Goal: Transaction & Acquisition: Obtain resource

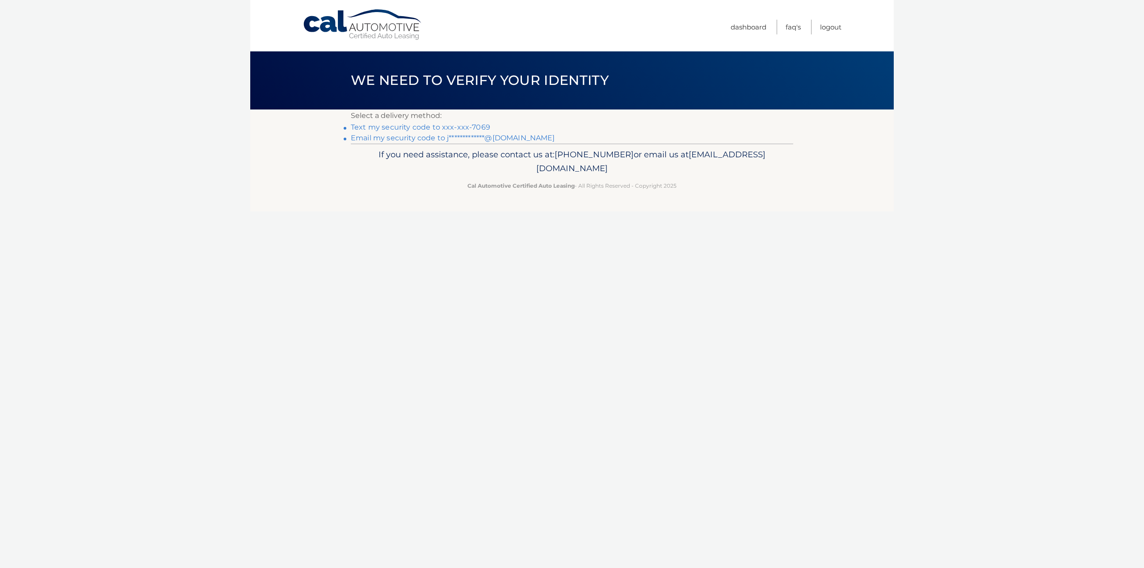
click at [470, 127] on link "Text my security code to xxx-xxx-7069" at bounding box center [420, 127] width 139 height 8
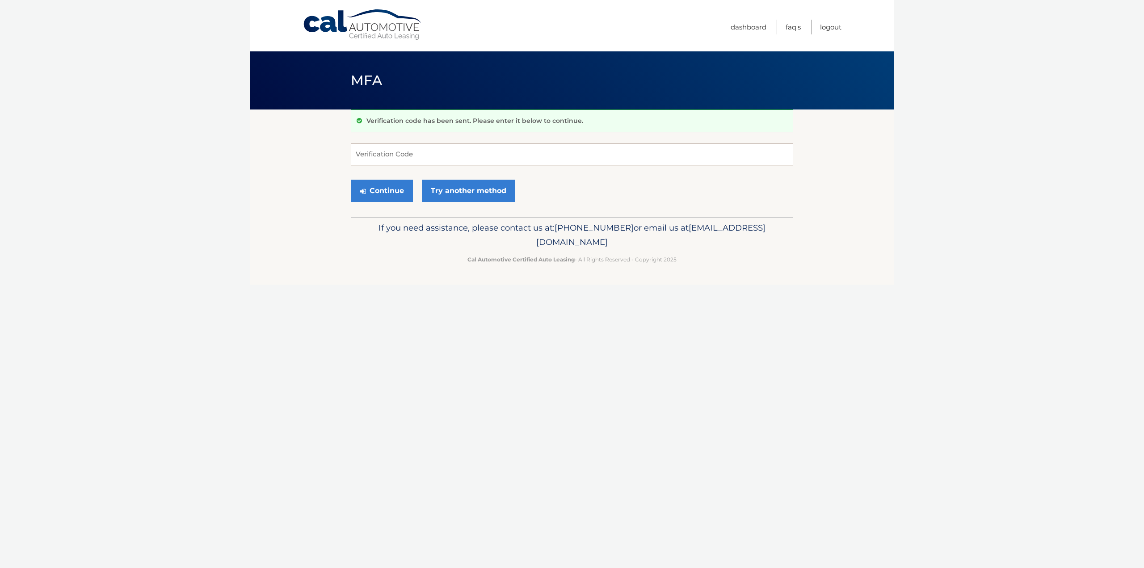
click at [394, 156] on input "Verification Code" at bounding box center [572, 154] width 442 height 22
type input "119625"
click at [351, 180] on button "Continue" at bounding box center [382, 191] width 62 height 22
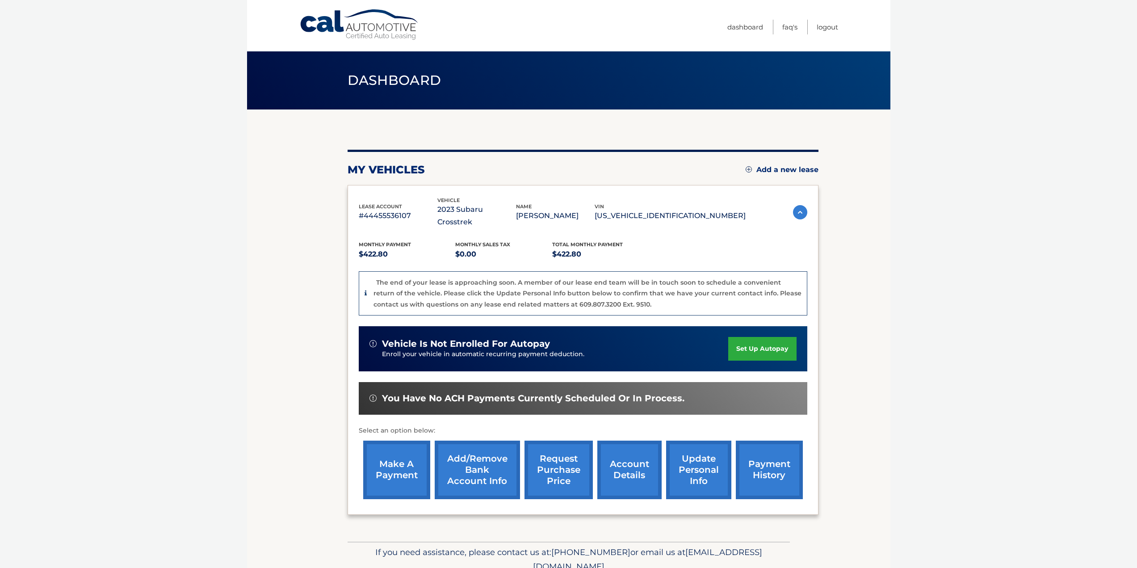
click at [561, 461] on link "request purchase price" at bounding box center [558, 469] width 68 height 59
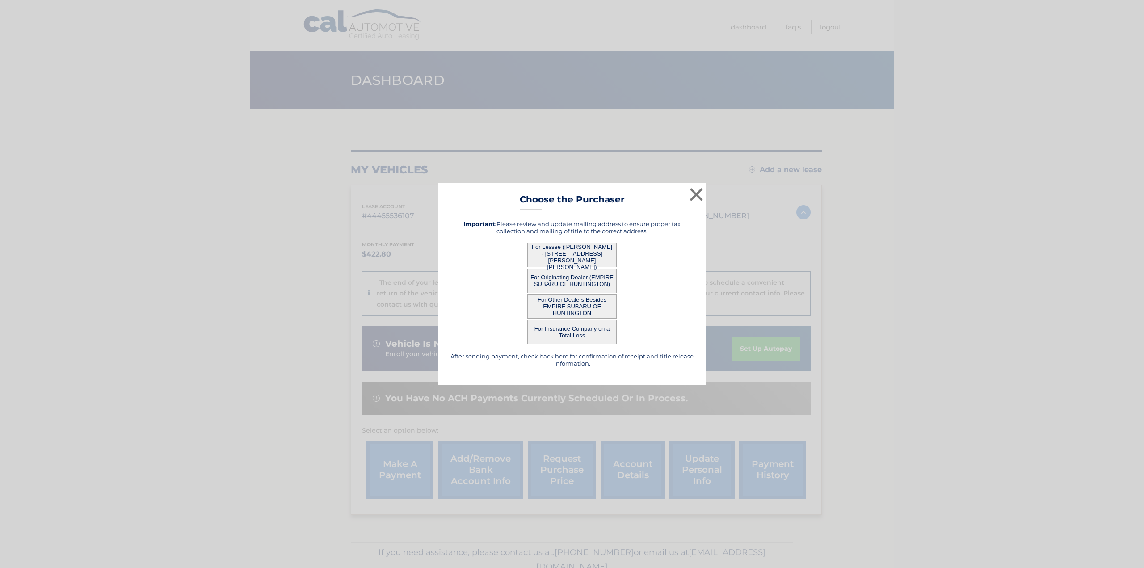
click at [594, 258] on button "For Lessee ([PERSON_NAME] - [STREET_ADDRESS][PERSON_NAME][PERSON_NAME])" at bounding box center [571, 255] width 89 height 25
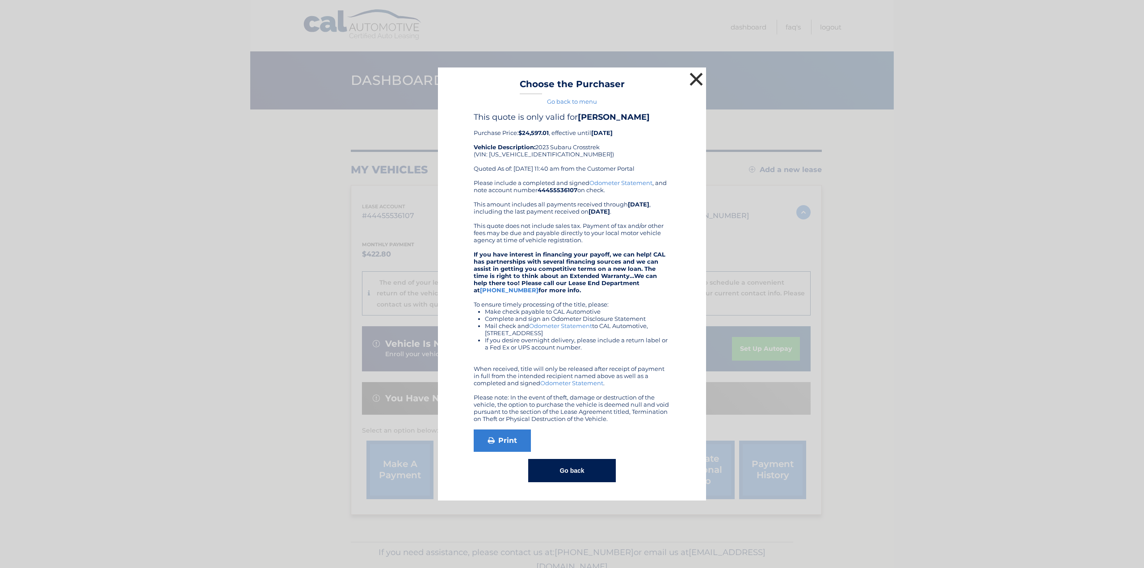
click at [699, 79] on button "×" at bounding box center [696, 79] width 18 height 18
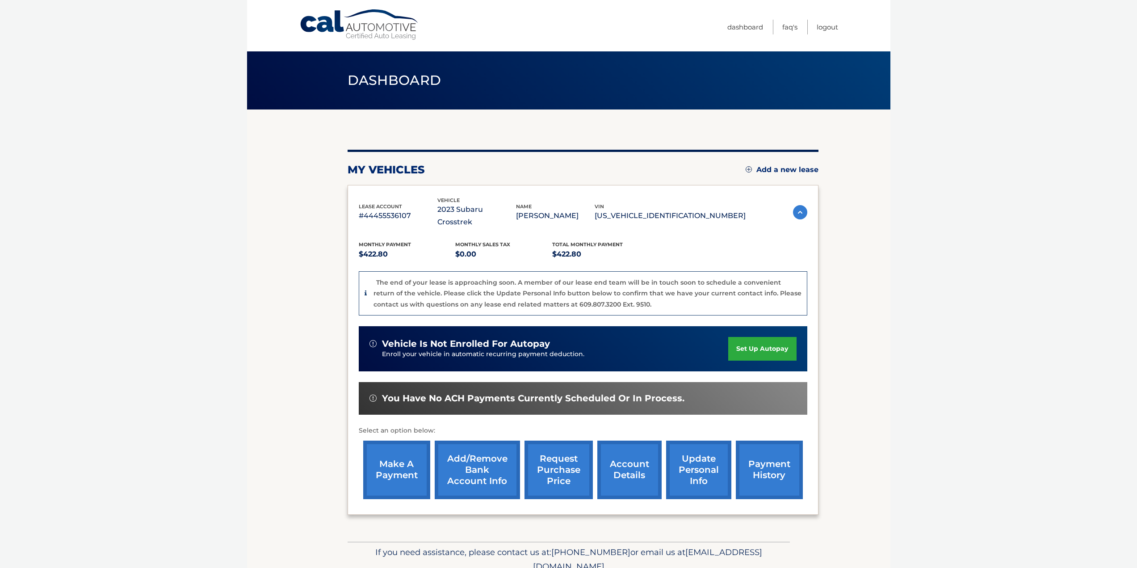
click at [583, 445] on link "request purchase price" at bounding box center [558, 469] width 68 height 59
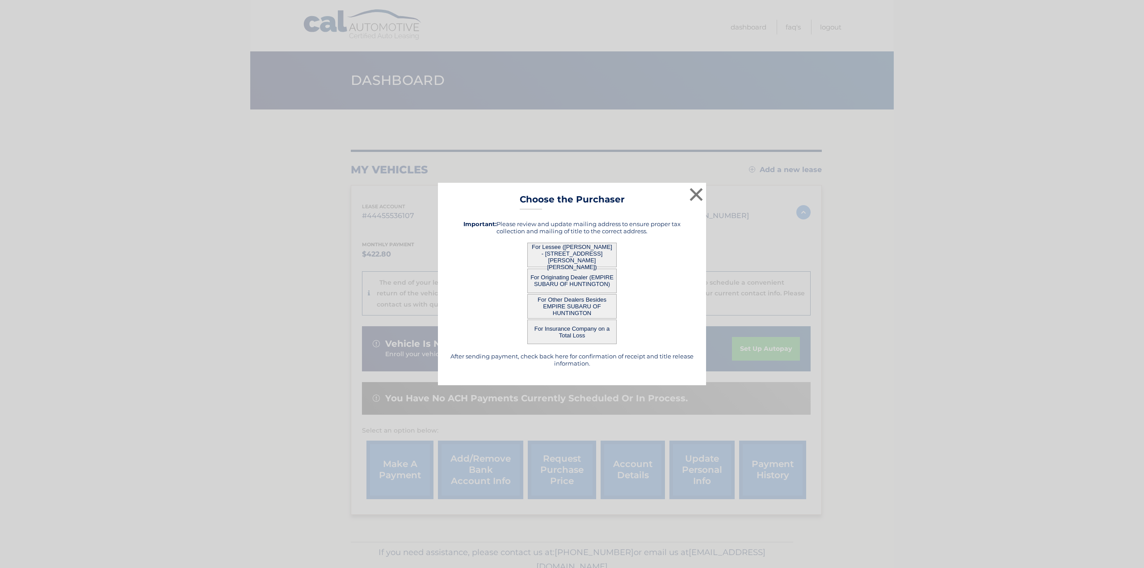
click at [583, 309] on button "For Other Dealers Besides EMPIRE SUBARU OF HUNTINGTON" at bounding box center [571, 306] width 89 height 25
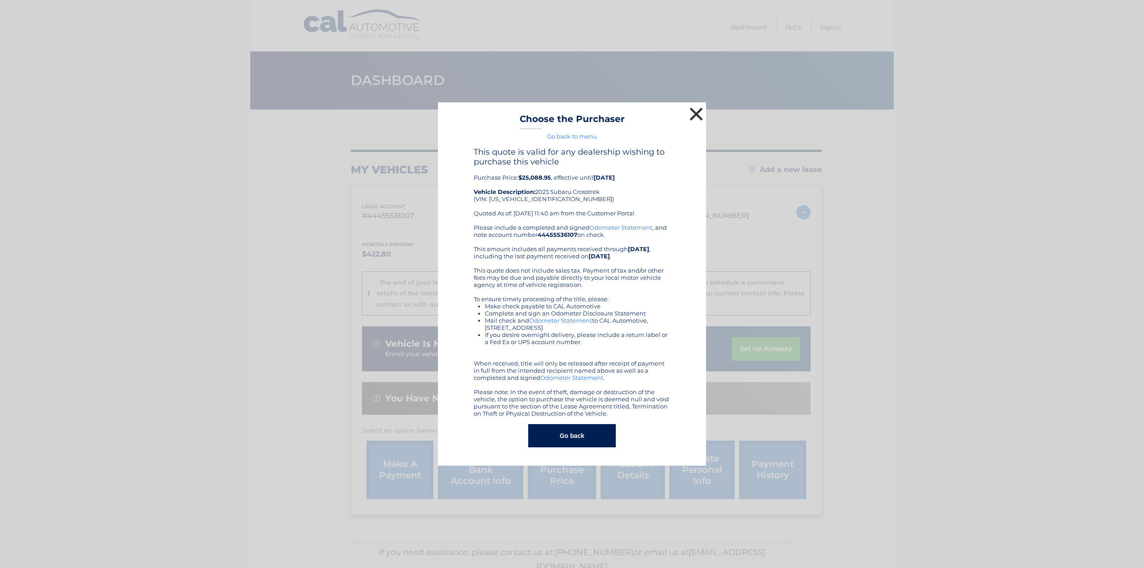
click at [699, 111] on button "×" at bounding box center [696, 114] width 18 height 18
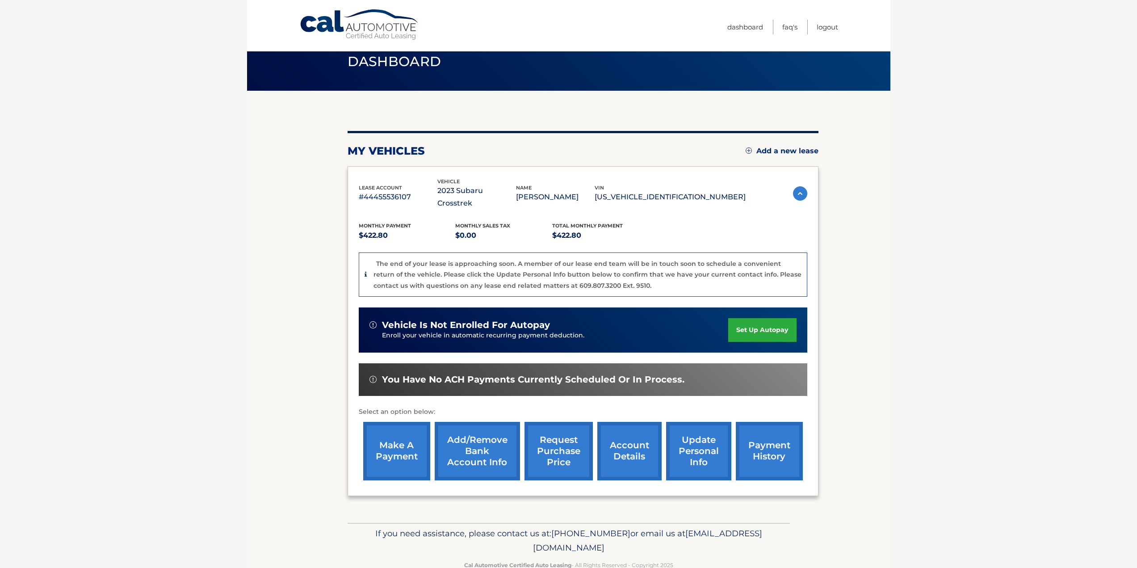
scroll to position [29, 0]
